Goal: Task Accomplishment & Management: Use online tool/utility

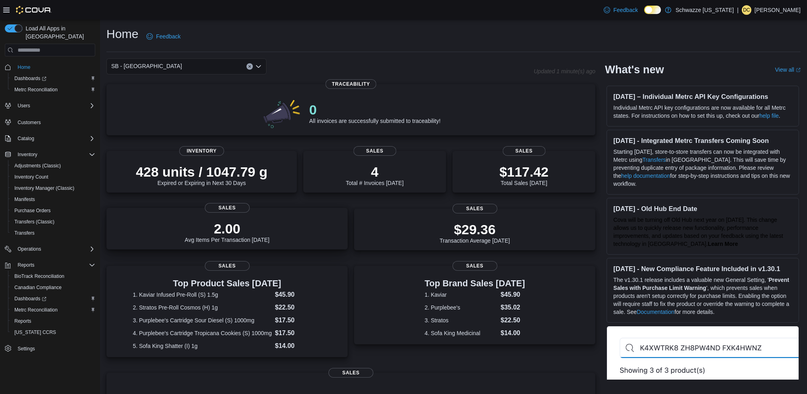
drag, startPoint x: 298, startPoint y: 267, endPoint x: 300, endPoint y: 245, distance: 21.3
click at [298, 267] on div "Top Product Sales [DATE] 1. Kaviar Infused Pre-Roll (S) 1.5g $45.90 2. Stratos …" at bounding box center [226, 311] width 241 height 91
click at [300, 245] on div "2.00 Avg Items Per Transaction [DATE] Sales" at bounding box center [226, 229] width 241 height 42
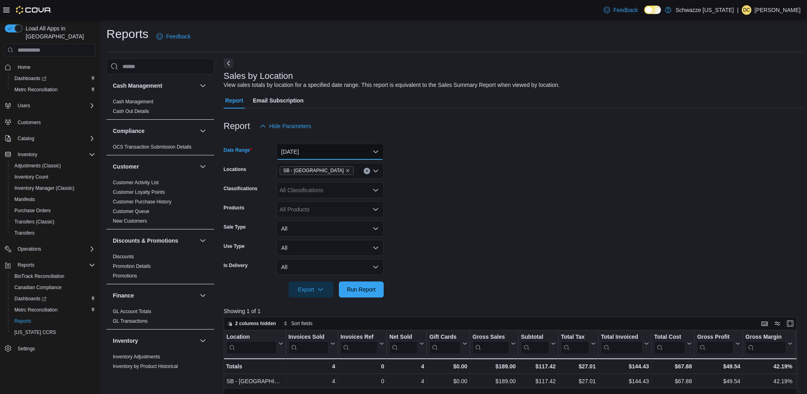
click at [378, 153] on button "Today" at bounding box center [330, 152] width 107 height 16
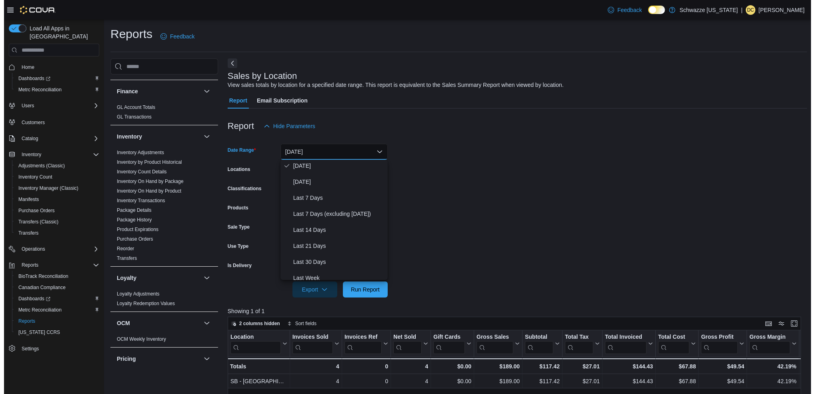
scroll to position [206, 0]
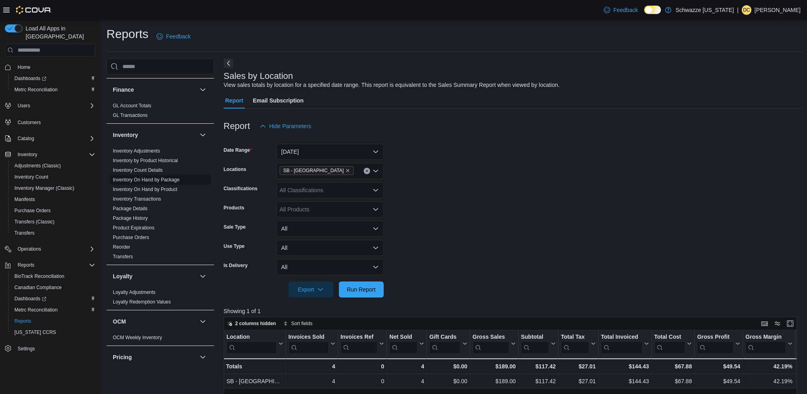
click at [152, 183] on span "Inventory On Hand by Package" at bounding box center [146, 179] width 67 height 6
click at [157, 178] on link "Inventory On Hand by Package" at bounding box center [146, 180] width 67 height 6
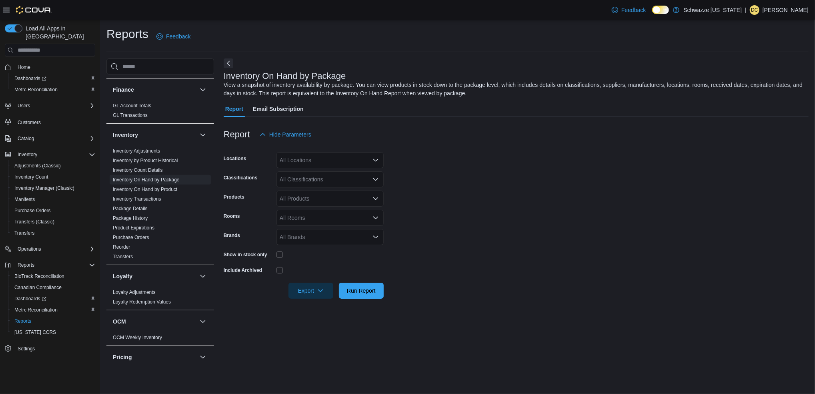
click at [332, 162] on div "All Locations" at bounding box center [330, 160] width 107 height 16
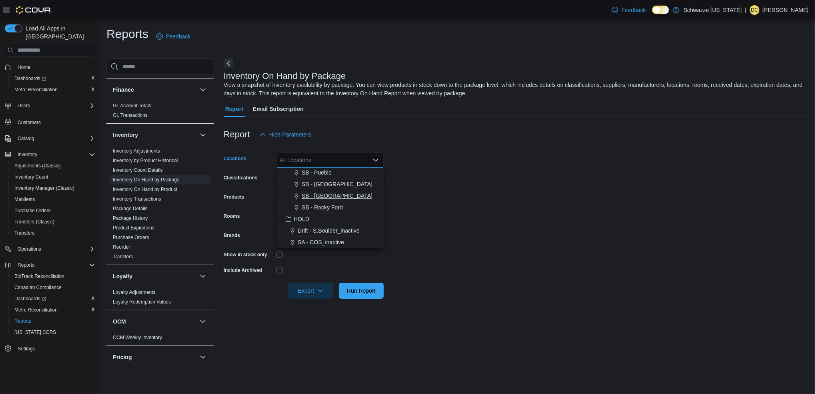
click at [337, 196] on span "SB - [GEOGRAPHIC_DATA]" at bounding box center [337, 196] width 71 height 8
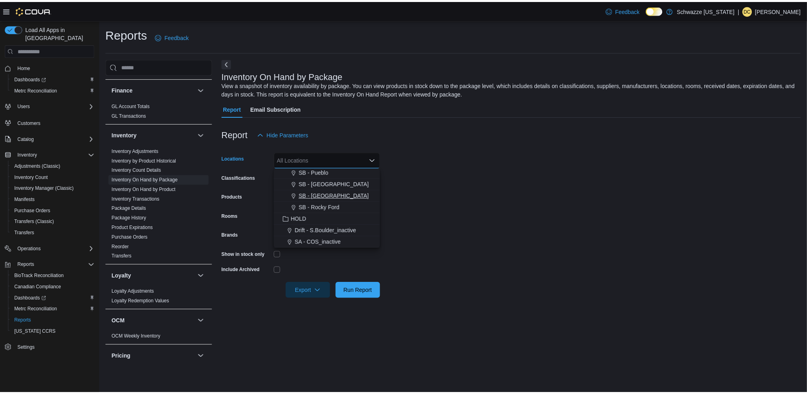
scroll to position [372, 0]
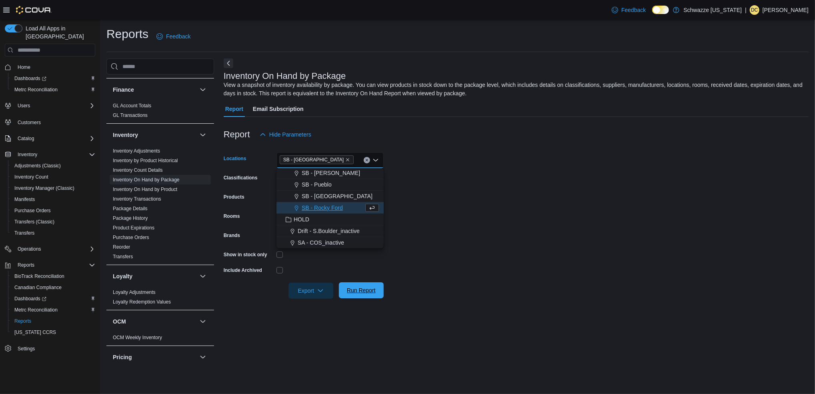
click at [359, 289] on span "Run Report" at bounding box center [361, 290] width 29 height 8
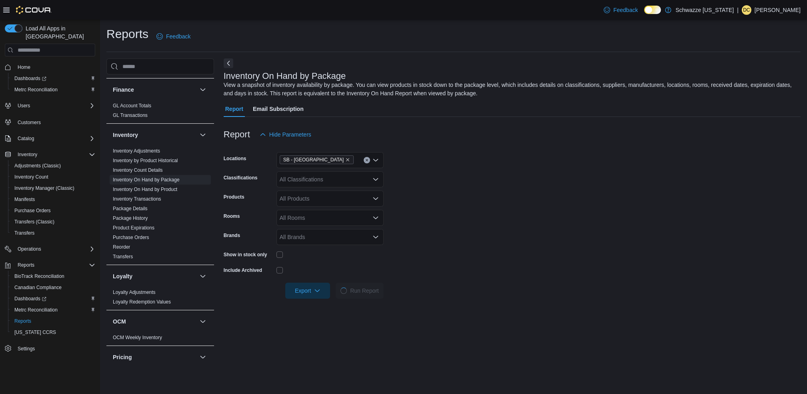
click at [375, 179] on icon "Open list of options" at bounding box center [376, 179] width 6 height 6
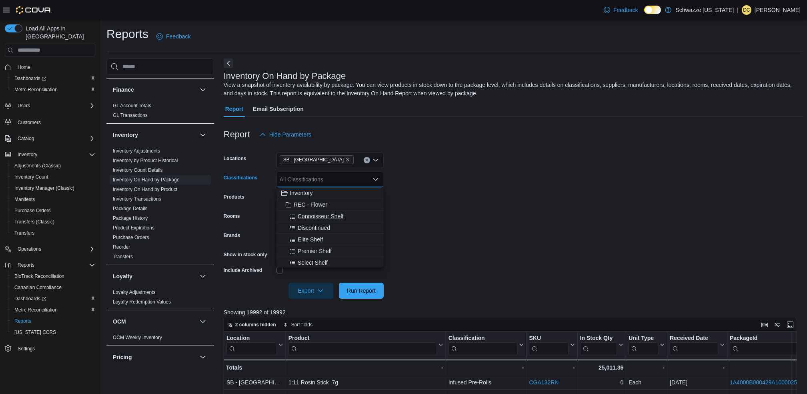
click at [339, 218] on span "Connoisseur Shelf" at bounding box center [321, 216] width 46 height 8
click at [329, 238] on span "Premier Shelf" at bounding box center [315, 239] width 34 height 8
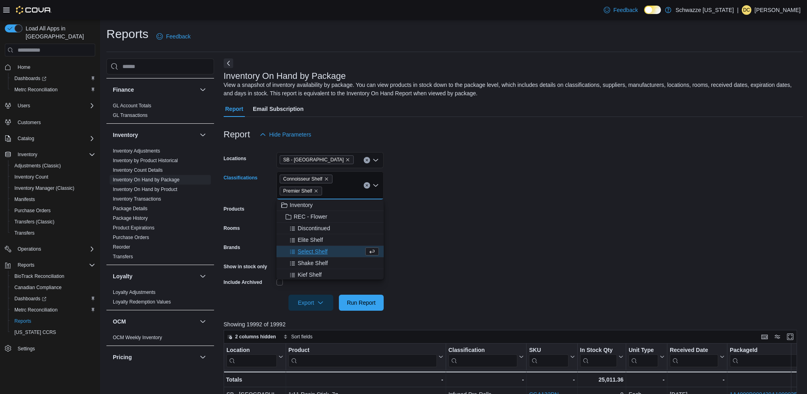
click at [324, 251] on span "Select Shelf" at bounding box center [313, 251] width 30 height 8
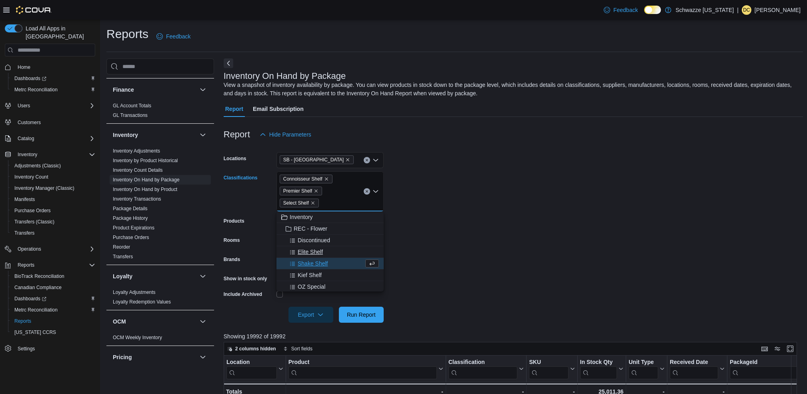
click at [313, 254] on span "Elite Shelf" at bounding box center [310, 252] width 25 height 8
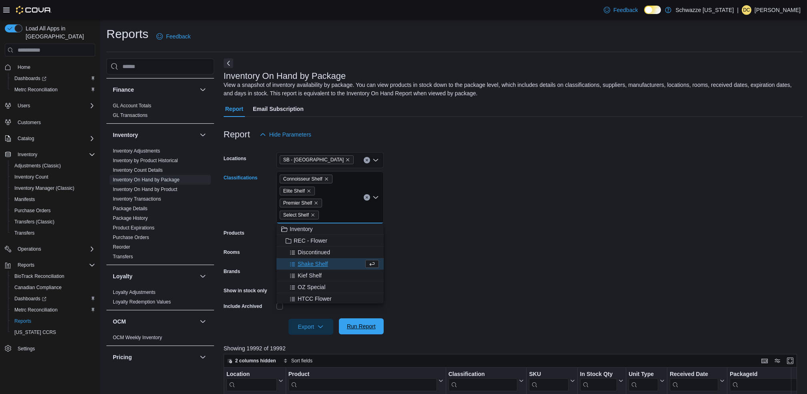
click at [369, 331] on span "Run Report" at bounding box center [361, 326] width 35 height 16
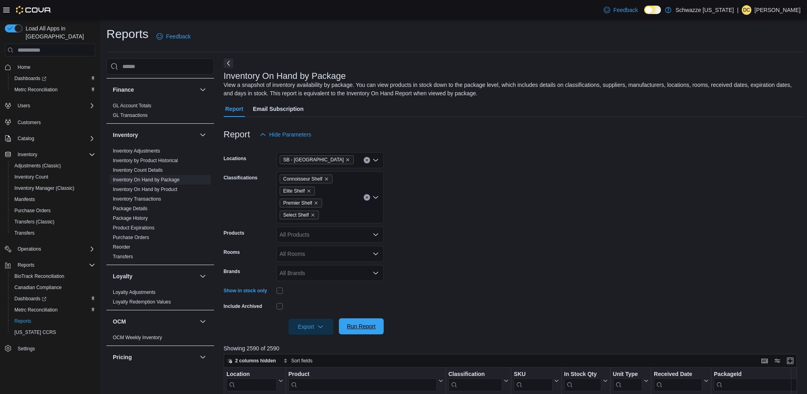
click at [355, 327] on span "Run Report" at bounding box center [361, 326] width 29 height 8
click at [309, 328] on span "Export" at bounding box center [310, 326] width 35 height 16
click at [312, 343] on span "Export to Excel" at bounding box center [312, 342] width 36 height 6
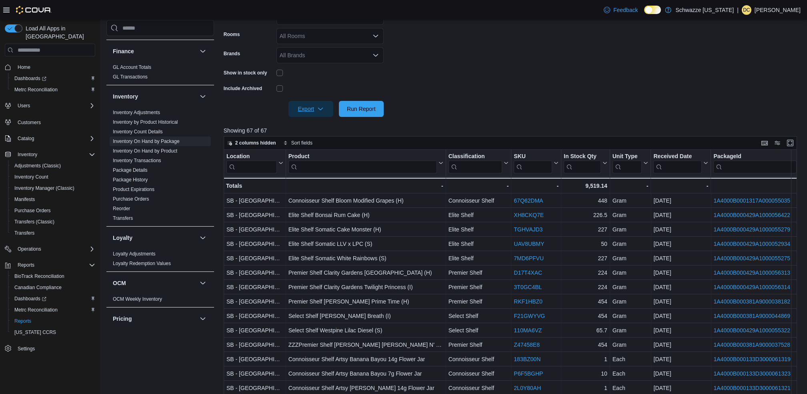
scroll to position [253, 0]
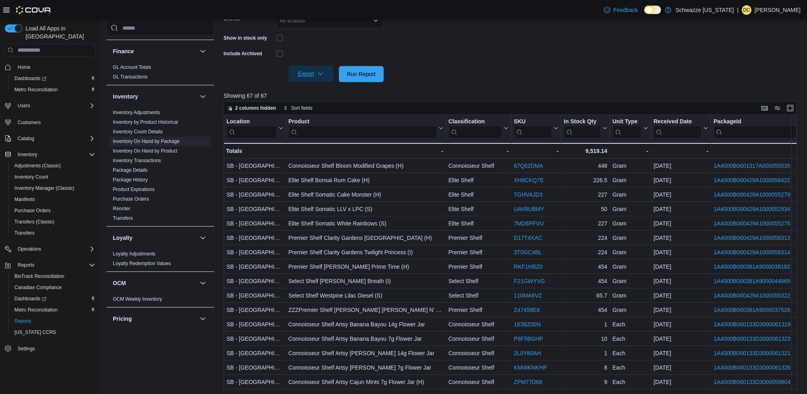
click at [319, 75] on icon "button" at bounding box center [320, 73] width 6 height 6
click at [323, 94] on button "Export to Excel" at bounding box center [312, 90] width 46 height 16
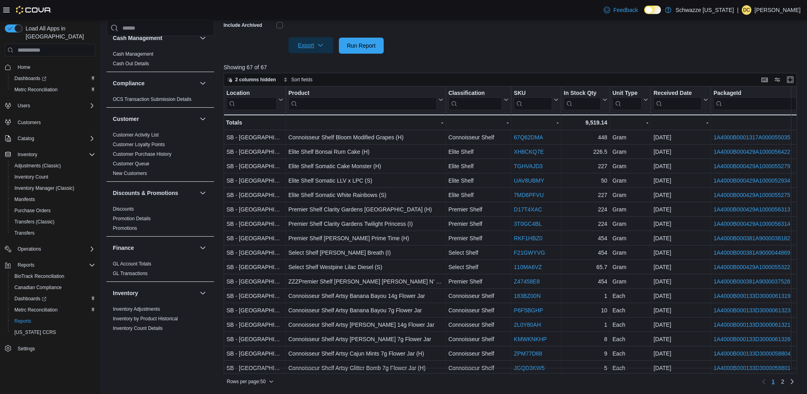
scroll to position [7, 0]
click at [141, 172] on span "New Customers" at bounding box center [160, 176] width 101 height 10
click at [140, 174] on link "New Customers" at bounding box center [130, 176] width 34 height 6
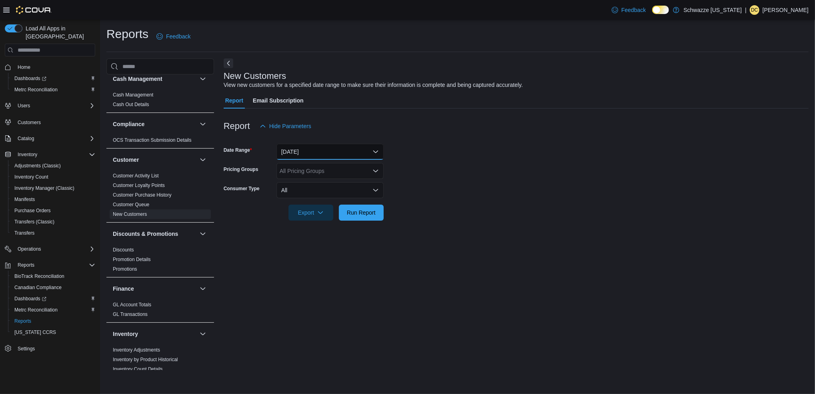
click at [318, 152] on button "Yesterday" at bounding box center [330, 152] width 107 height 16
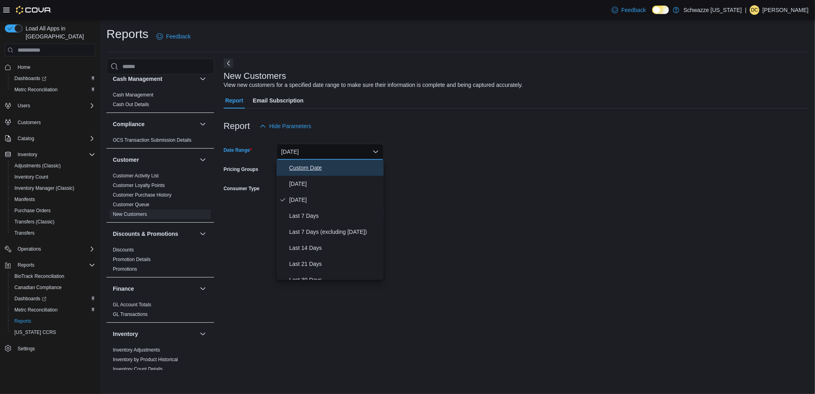
click at [319, 170] on span "Custom Date" at bounding box center [334, 168] width 91 height 10
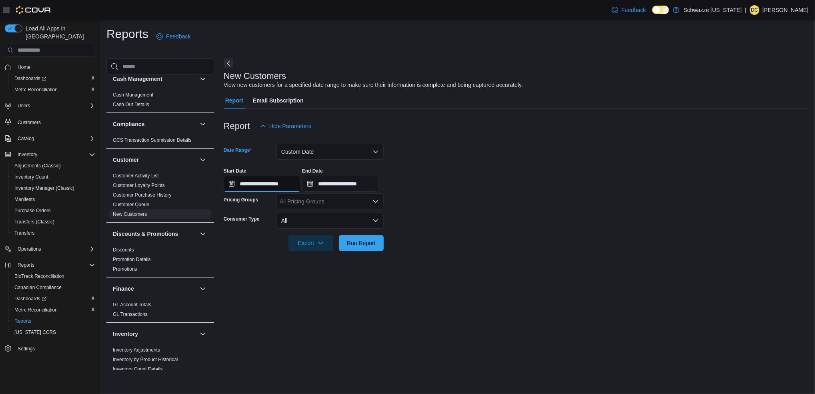
click at [264, 181] on input "**********" at bounding box center [262, 184] width 77 height 16
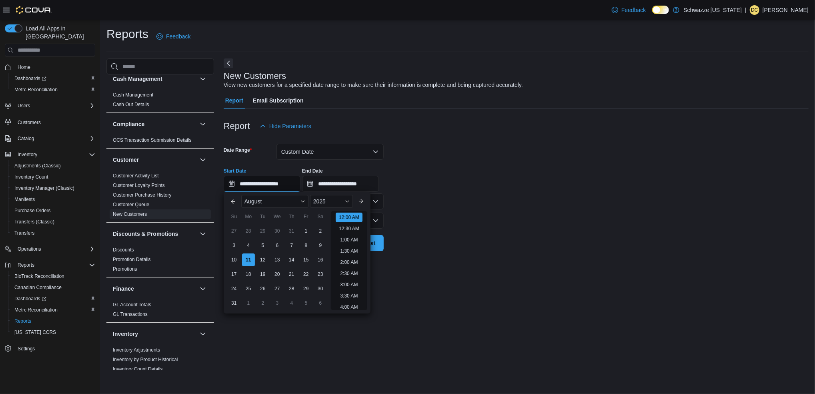
scroll to position [24, 0]
click at [234, 248] on div "3" at bounding box center [234, 245] width 14 height 14
type input "**********"
click at [351, 184] on input "**********" at bounding box center [340, 184] width 77 height 16
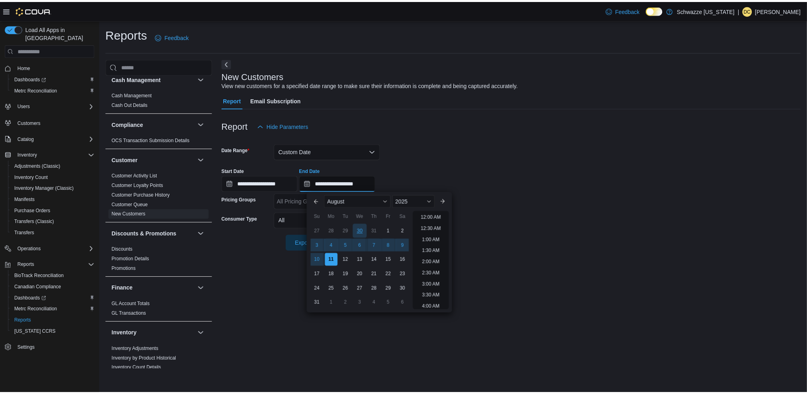
scroll to position [440, 0]
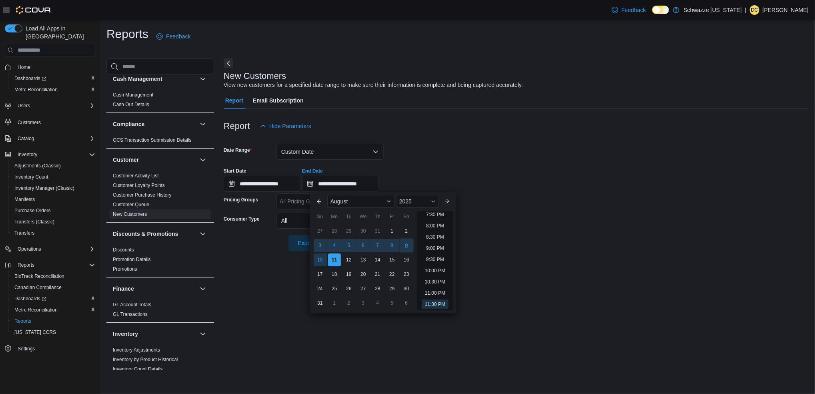
click at [400, 246] on div "9" at bounding box center [406, 245] width 14 height 14
type input "**********"
click at [443, 164] on div "**********" at bounding box center [516, 176] width 585 height 30
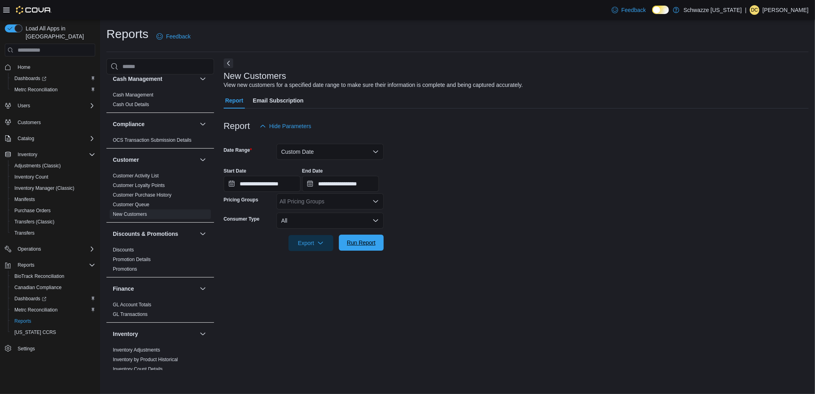
click at [358, 246] on span "Run Report" at bounding box center [361, 242] width 29 height 8
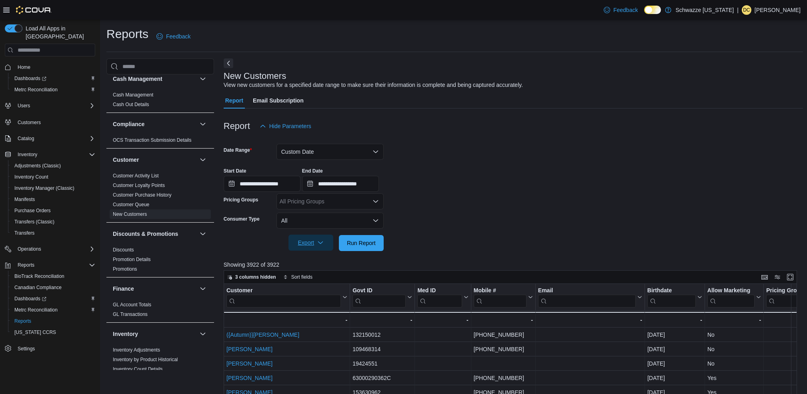
click at [305, 242] on span "Export" at bounding box center [310, 242] width 35 height 16
click at [311, 261] on span "Export to Excel" at bounding box center [312, 259] width 36 height 6
click at [145, 352] on link "Inventory Adjustments" at bounding box center [136, 350] width 47 height 6
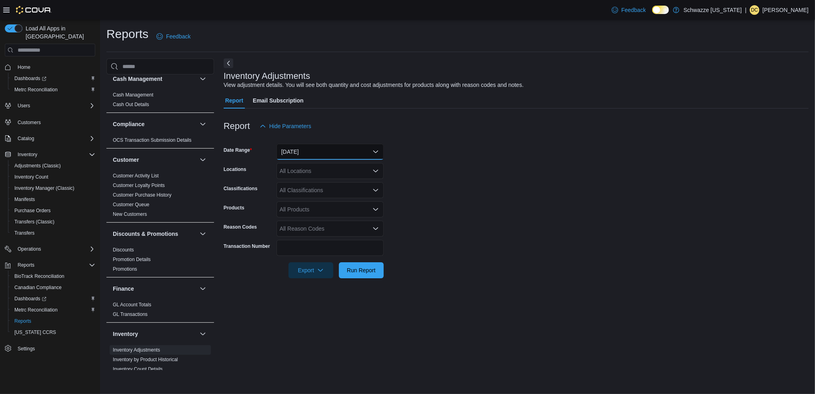
click at [326, 149] on button "Yesterday" at bounding box center [330, 152] width 107 height 16
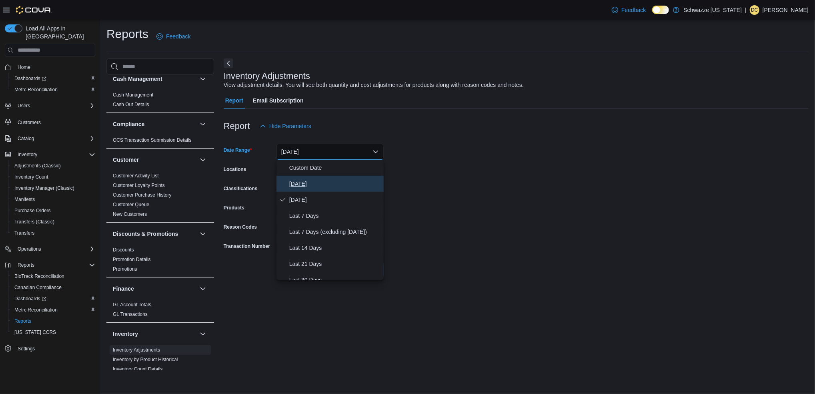
click at [316, 183] on span "Today" at bounding box center [334, 184] width 91 height 10
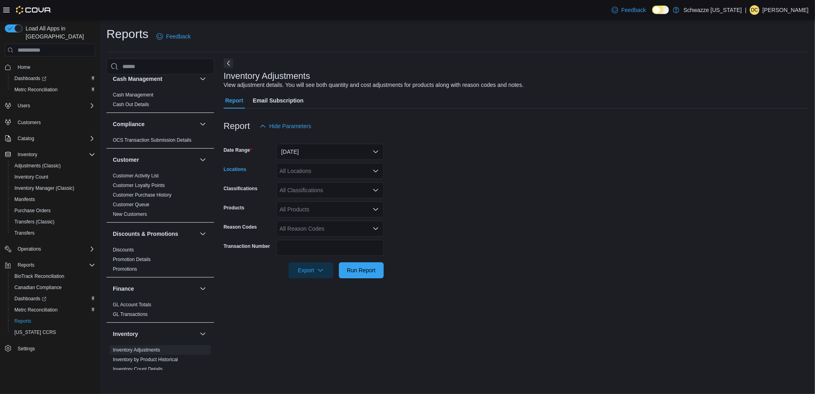
click at [351, 171] on div "All Locations" at bounding box center [330, 171] width 107 height 16
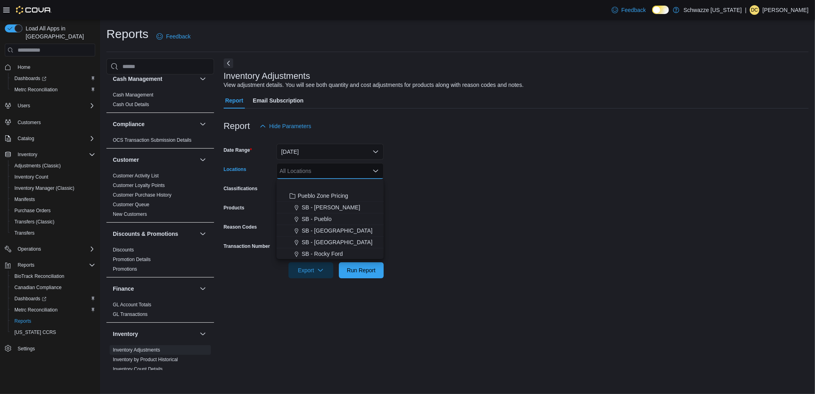
scroll to position [384, 0]
click at [339, 207] on span "SB - [GEOGRAPHIC_DATA]" at bounding box center [337, 206] width 71 height 8
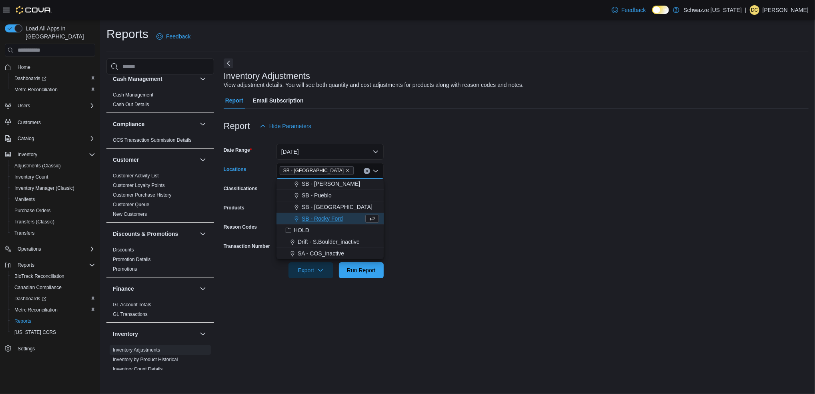
click at [400, 200] on form "Date Range Today Locations SB - Pueblo West Combo box. Selected. SB - Pueblo We…" at bounding box center [516, 206] width 585 height 144
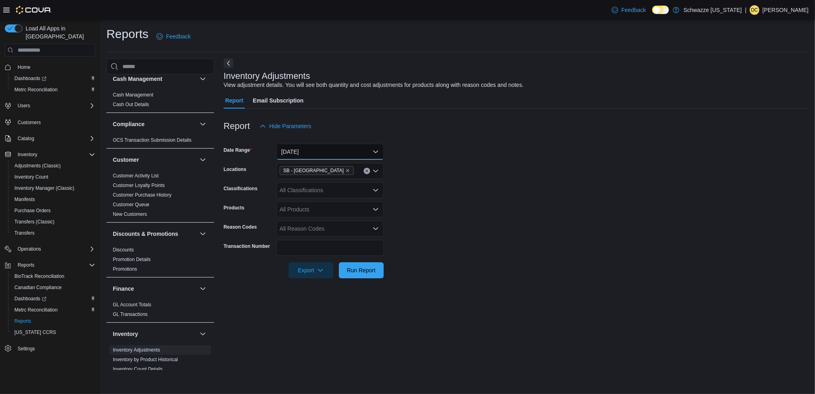
click at [316, 154] on button "Today" at bounding box center [330, 152] width 107 height 16
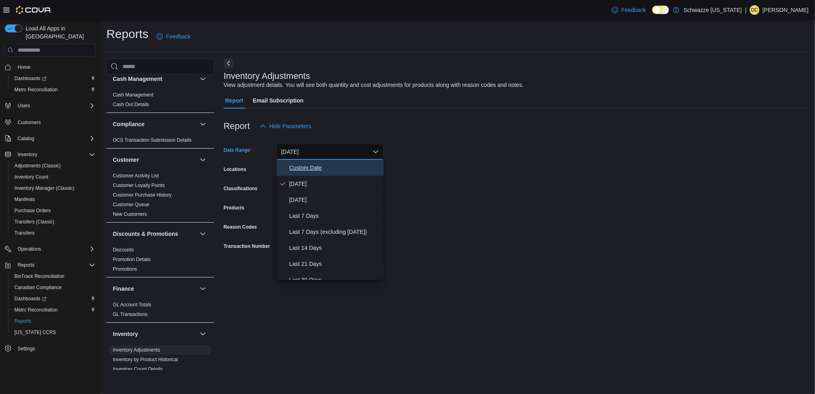
click at [305, 168] on span "Custom Date" at bounding box center [334, 168] width 91 height 10
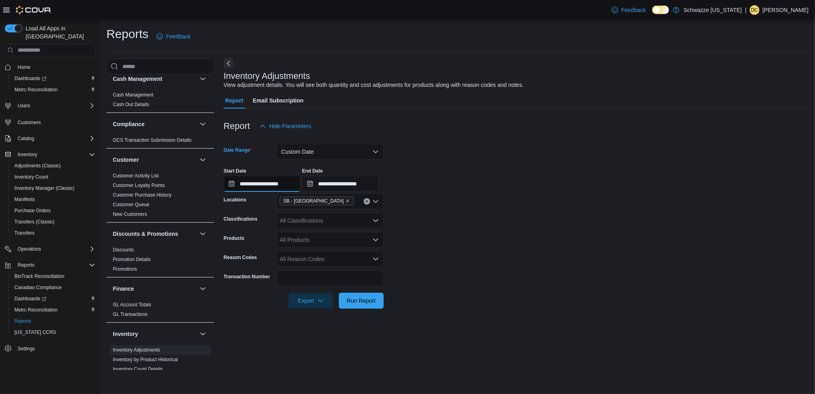
click at [249, 187] on input "**********" at bounding box center [262, 184] width 77 height 16
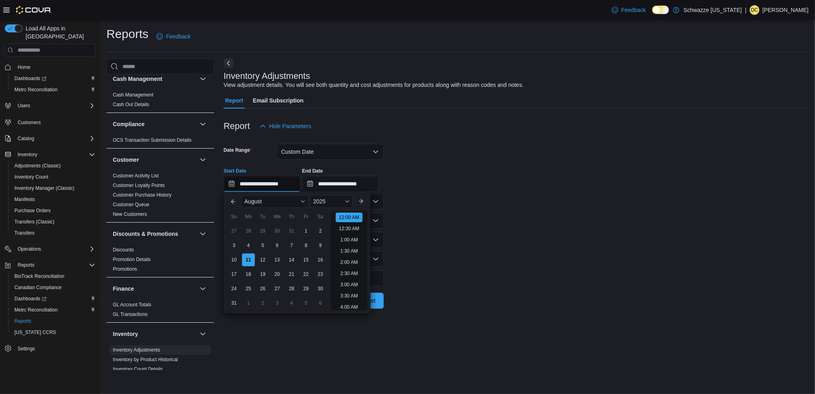
scroll to position [24, 0]
click at [235, 248] on div "3" at bounding box center [234, 245] width 14 height 14
click at [323, 247] on div "9" at bounding box center [320, 245] width 14 height 14
click at [236, 249] on div "3" at bounding box center [234, 245] width 14 height 14
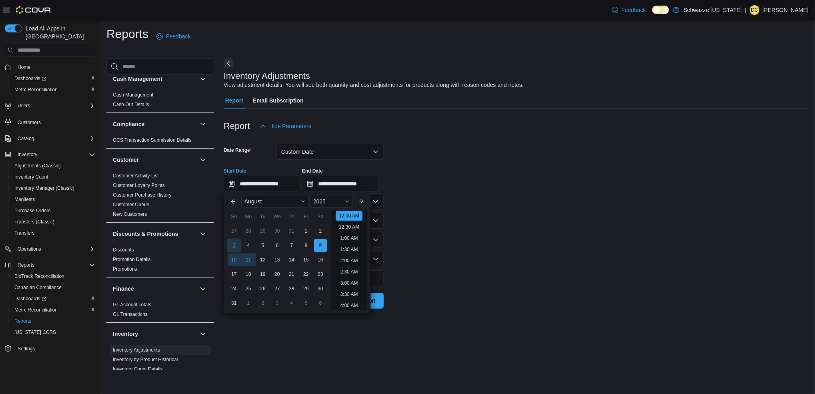
type input "**********"
click at [354, 185] on input "**********" at bounding box center [340, 184] width 77 height 16
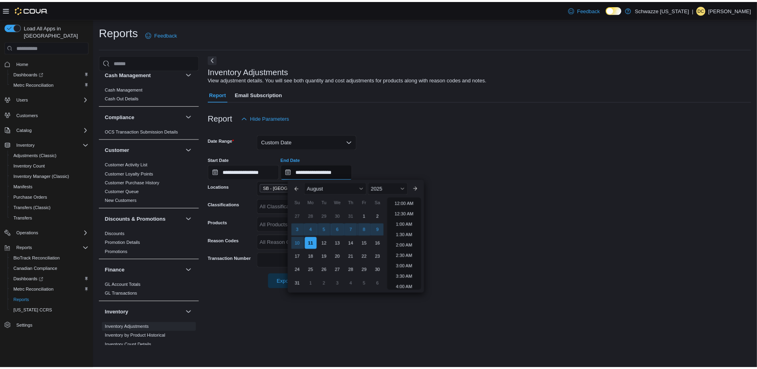
scroll to position [440, 0]
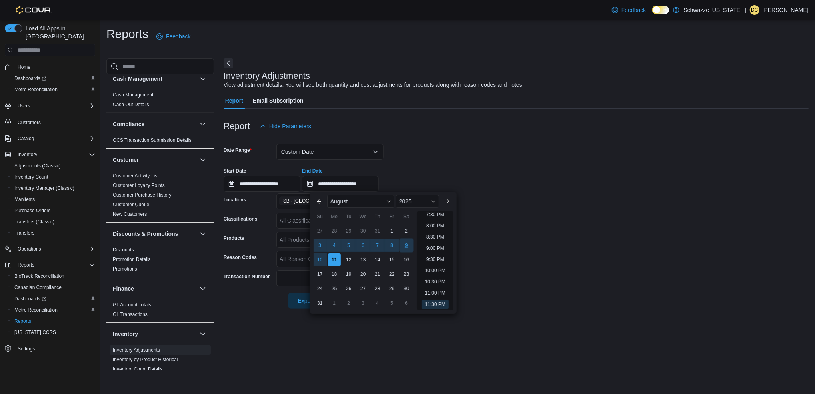
click at [406, 249] on div "9" at bounding box center [406, 245] width 14 height 14
type input "**********"
click at [425, 175] on div "**********" at bounding box center [516, 176] width 585 height 30
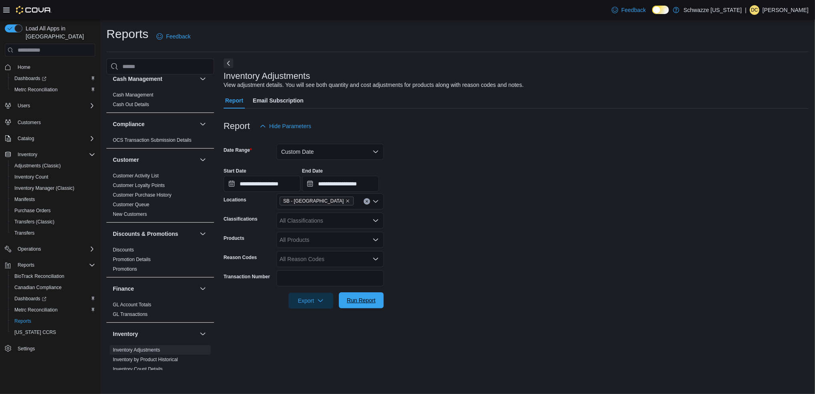
click at [363, 301] on span "Run Report" at bounding box center [361, 300] width 29 height 8
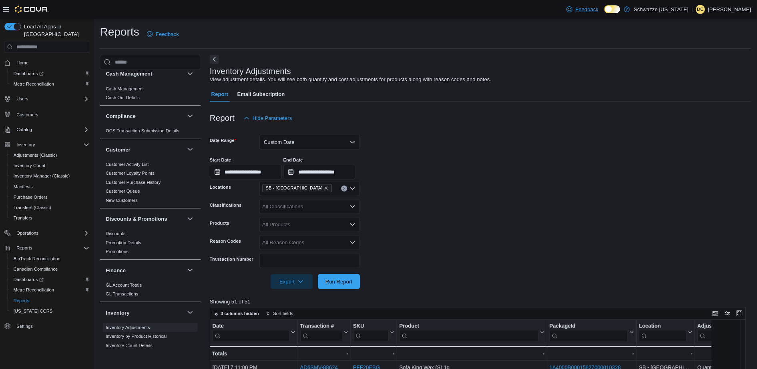
scroll to position [7, 0]
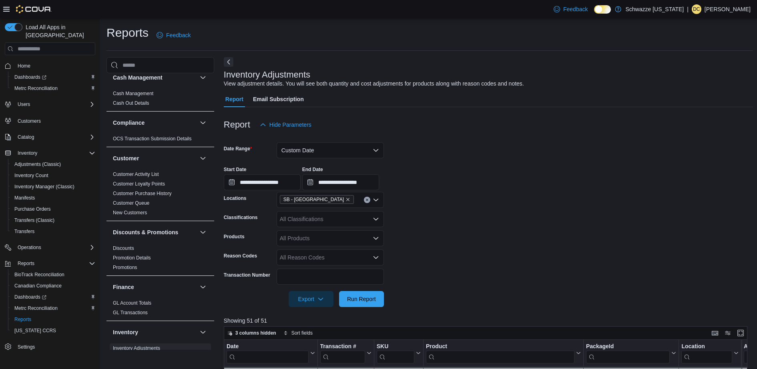
drag, startPoint x: 634, startPoint y: 4, endPoint x: 532, endPoint y: 184, distance: 207.7
click at [532, 184] on div "**********" at bounding box center [488, 175] width 529 height 30
click at [342, 301] on button "Run Report" at bounding box center [361, 299] width 45 height 16
click at [303, 301] on span "Export" at bounding box center [310, 299] width 35 height 16
click at [327, 313] on span "Export to Excel" at bounding box center [312, 315] width 36 height 6
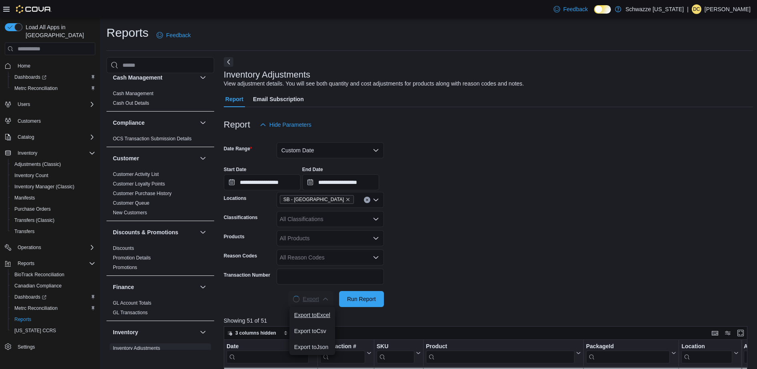
scroll to position [0, 0]
click at [471, 251] on form "**********" at bounding box center [488, 220] width 529 height 174
click at [345, 198] on icon "Remove SB - Pueblo West from selection in this group" at bounding box center [347, 199] width 5 height 5
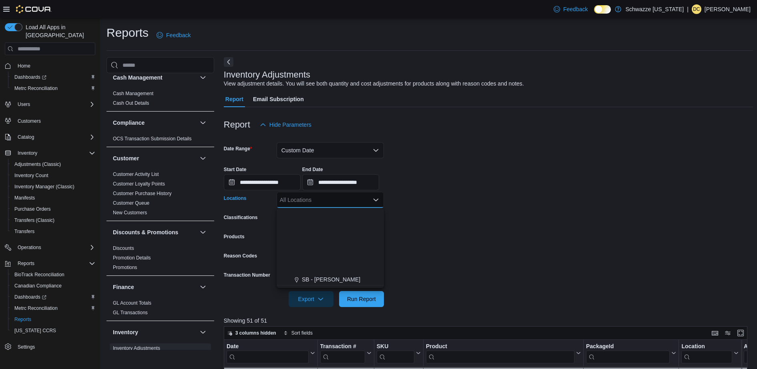
scroll to position [384, 0]
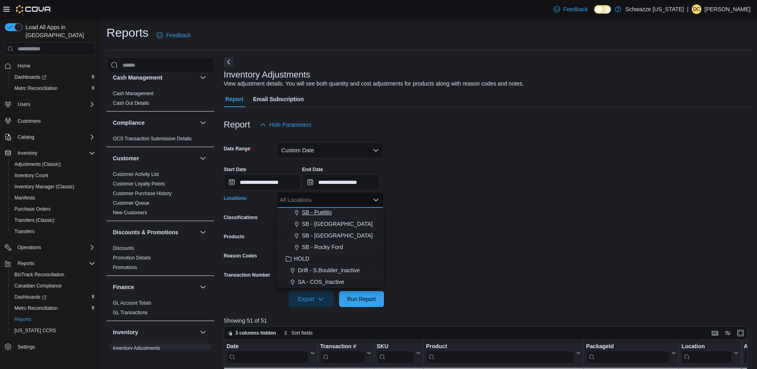
click at [329, 212] on span "SB - Pueblo" at bounding box center [317, 212] width 30 height 8
click at [425, 231] on form "**********" at bounding box center [488, 220] width 529 height 174
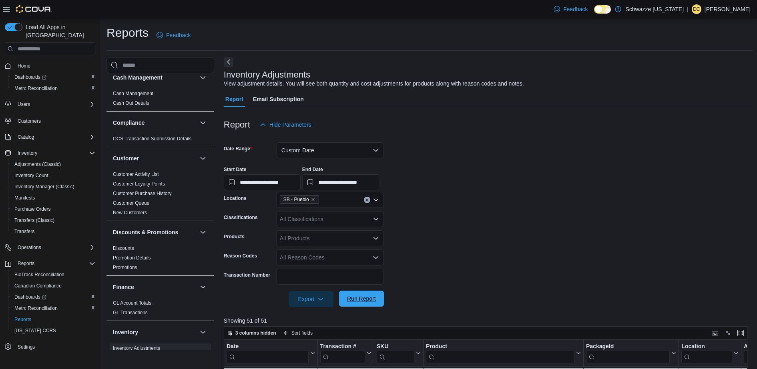
click at [356, 307] on span "Run Report" at bounding box center [361, 299] width 35 height 16
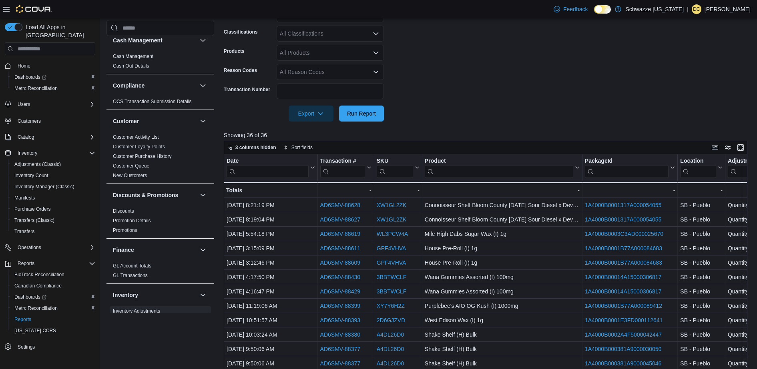
scroll to position [187, 0]
click at [305, 113] on span "Export" at bounding box center [310, 112] width 35 height 16
click at [314, 129] on span "Export to Excel" at bounding box center [312, 128] width 36 height 6
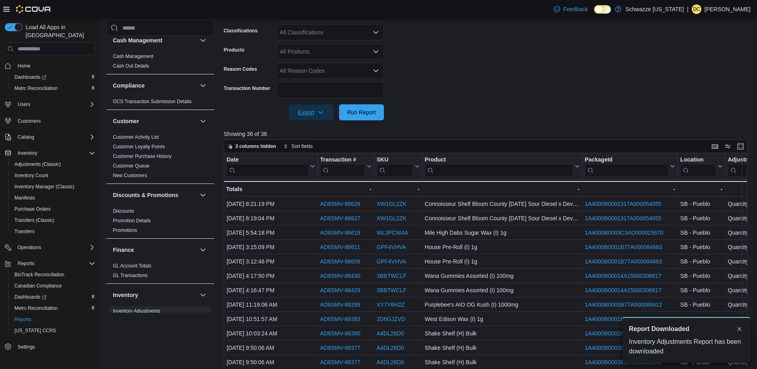
scroll to position [0, 0]
